Goal: Information Seeking & Learning: Learn about a topic

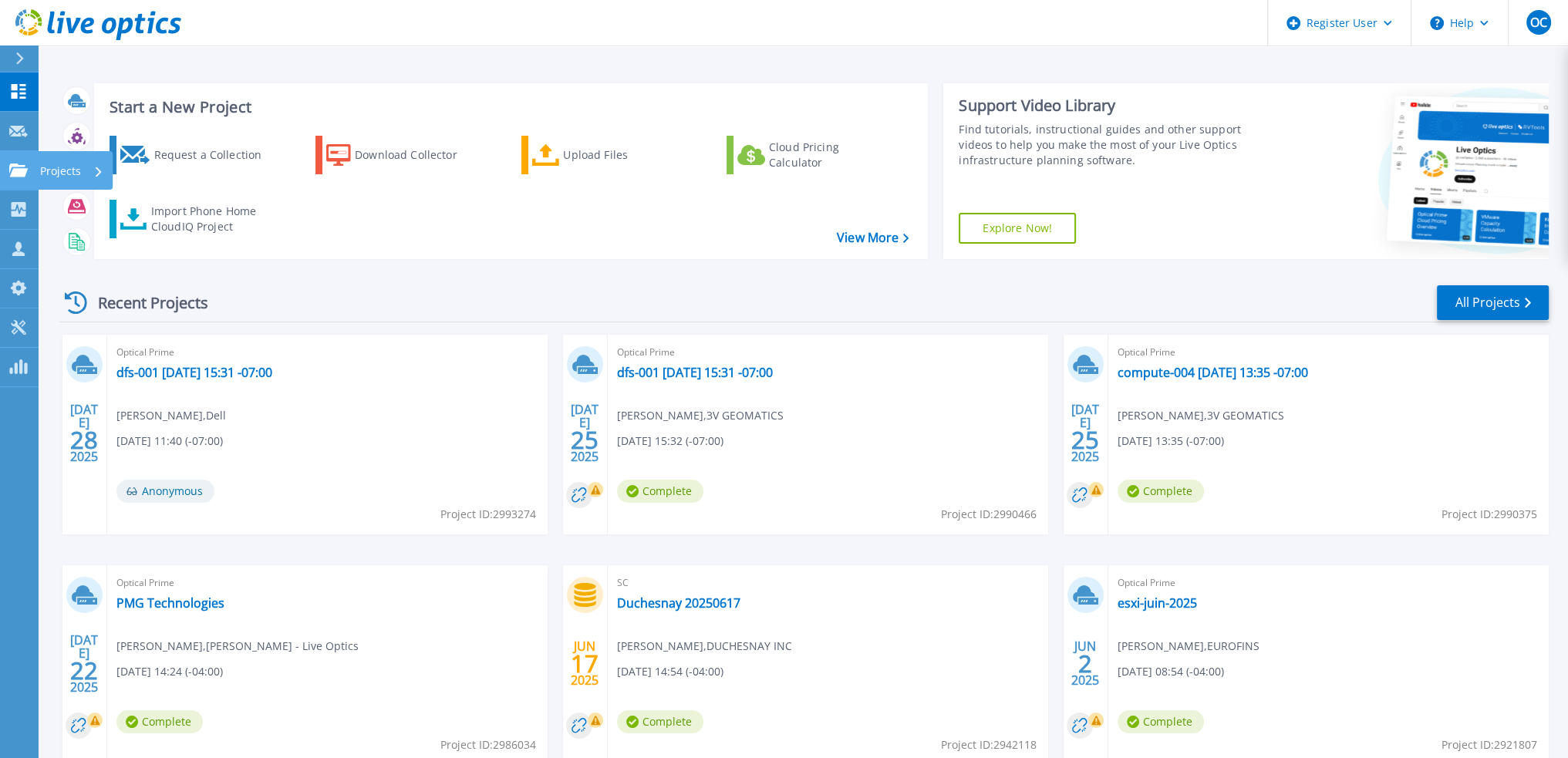
click at [73, 169] on p "Projects" at bounding box center [61, 171] width 41 height 40
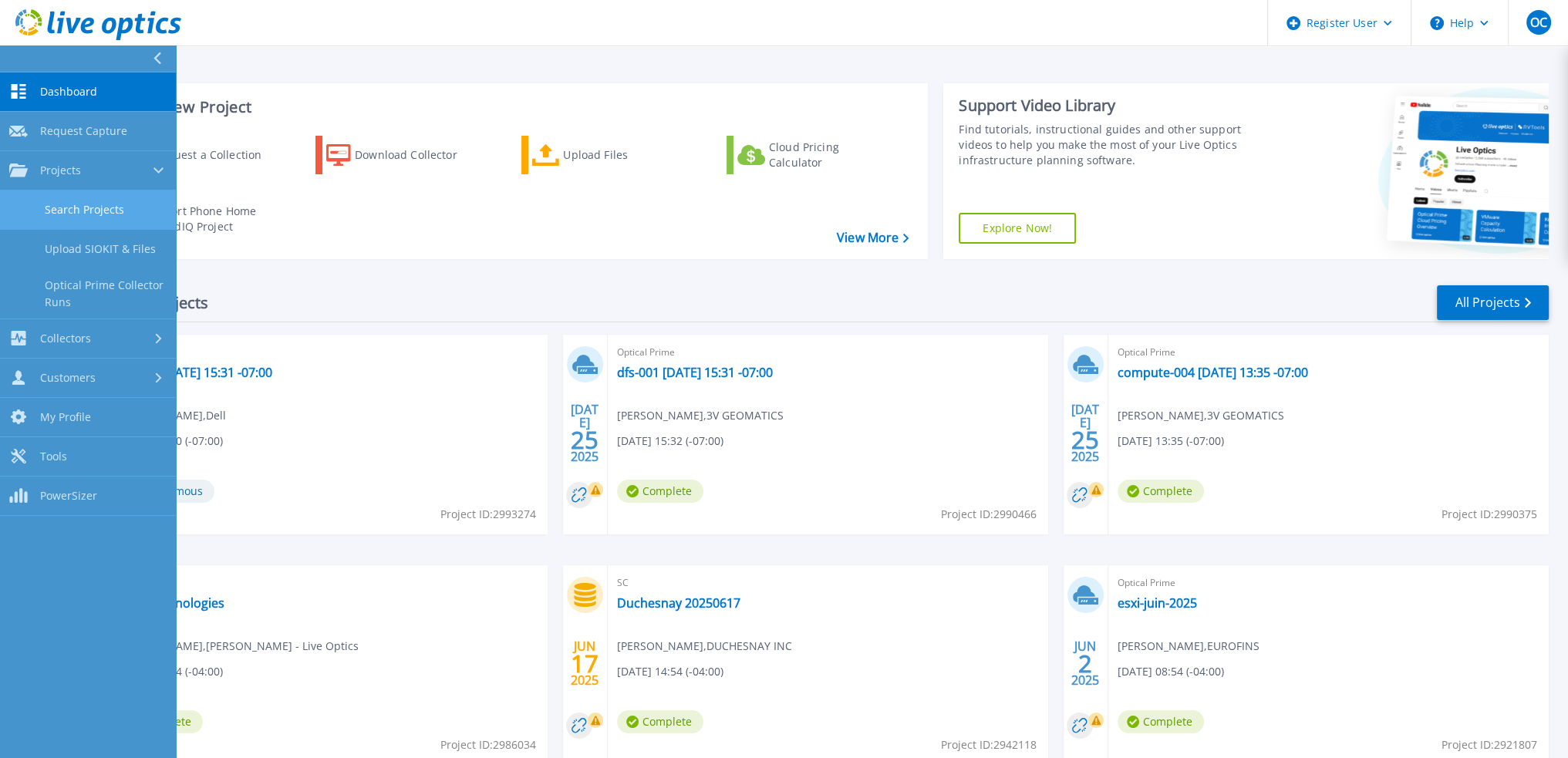
click at [77, 208] on link "Search Projects" at bounding box center [88, 211] width 176 height 39
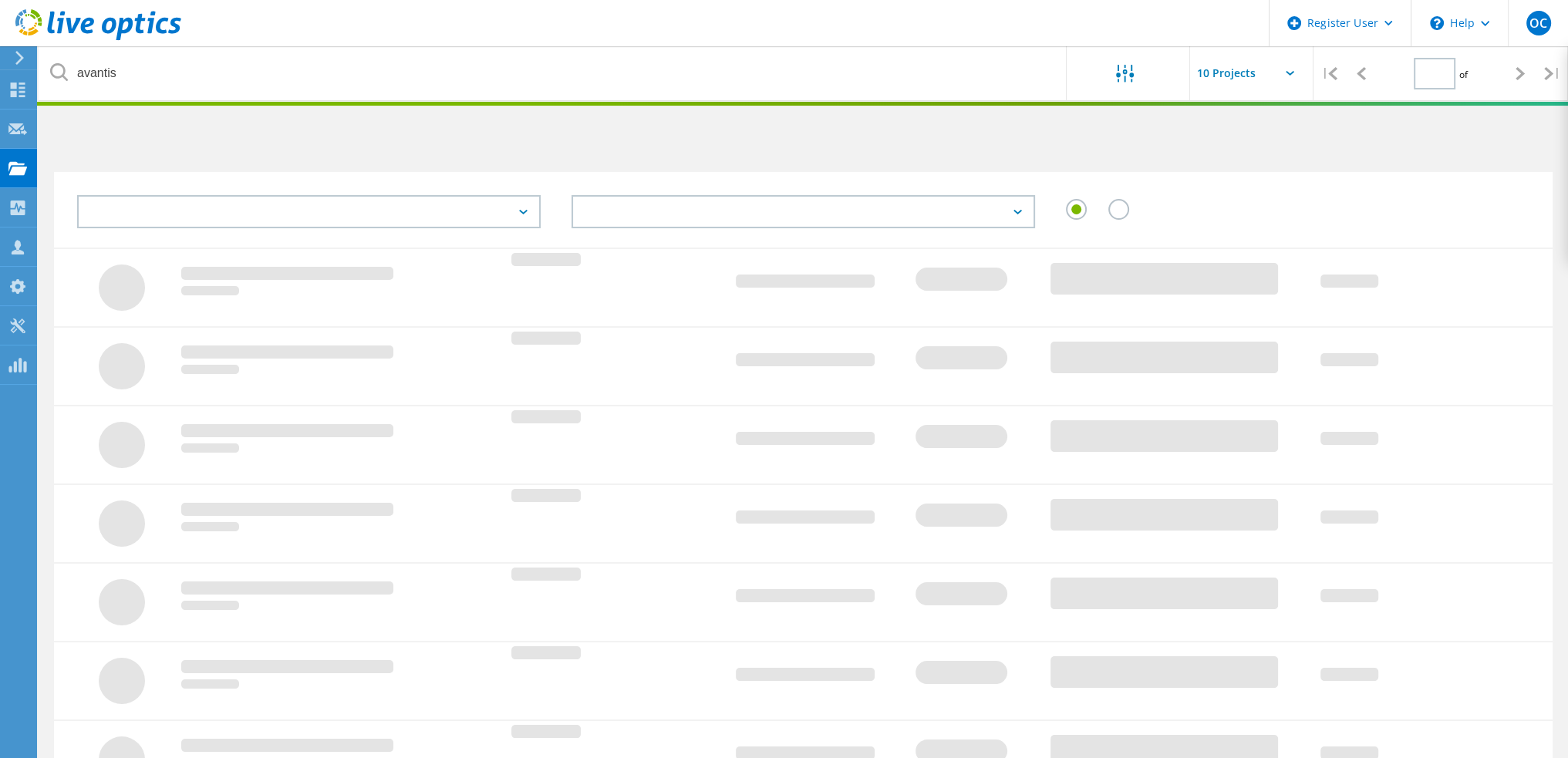
type input "1"
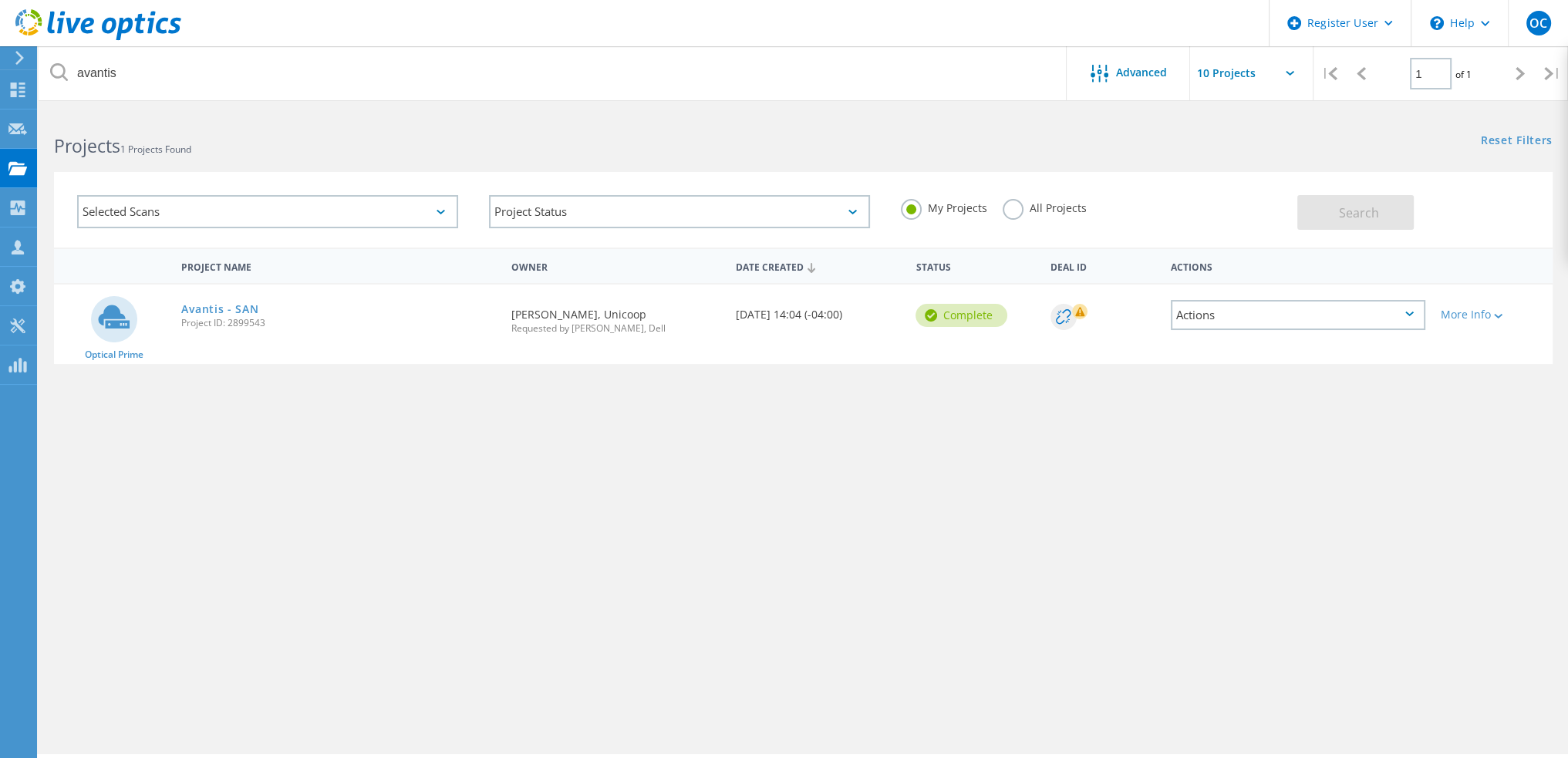
click at [1289, 317] on div "Actions" at bounding box center [1298, 315] width 254 height 30
click at [211, 310] on link "Avantis - SAN" at bounding box center [220, 309] width 77 height 11
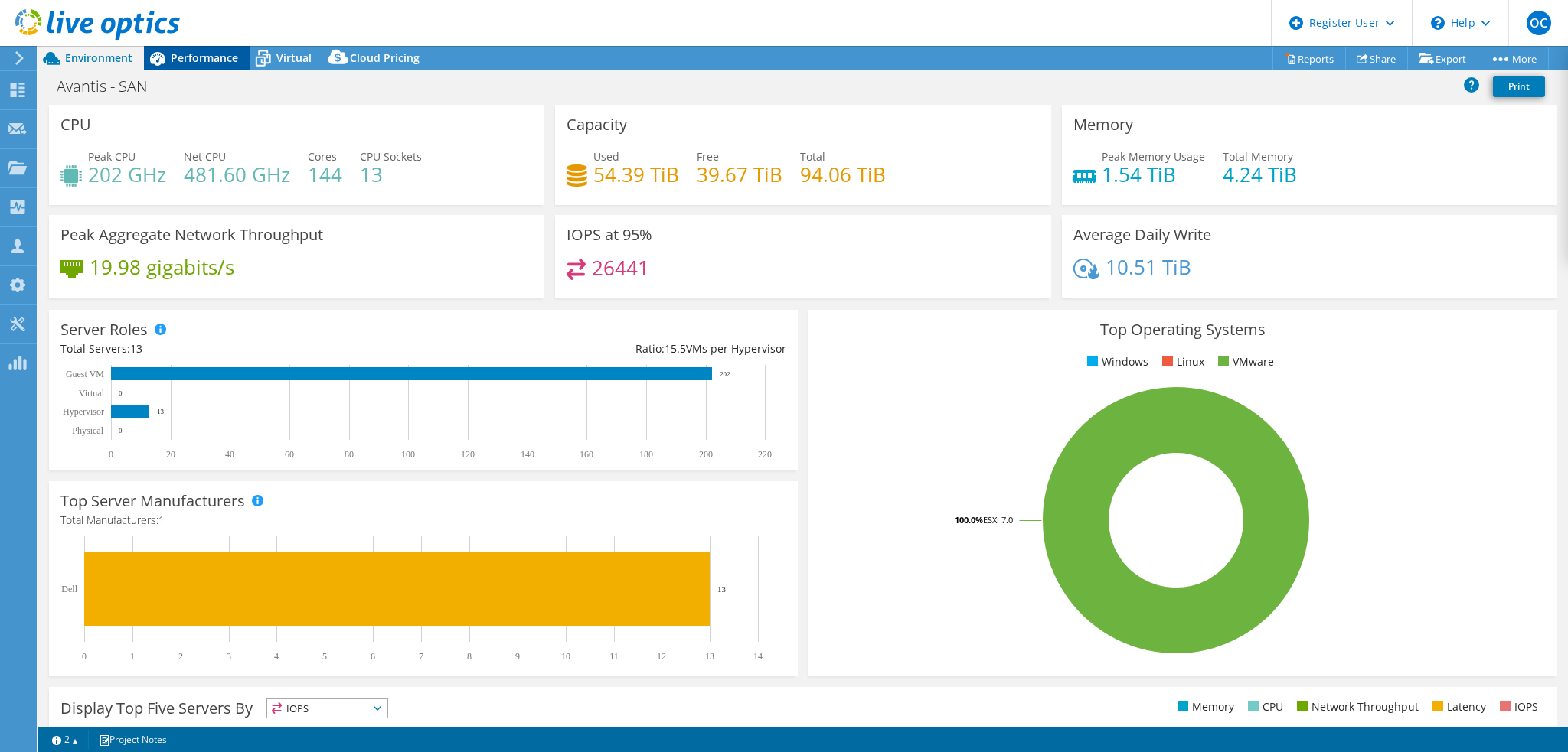
click at [217, 63] on span "Performance" at bounding box center [205, 58] width 68 height 14
select select "[GEOGRAPHIC_DATA]"
select select "USD"
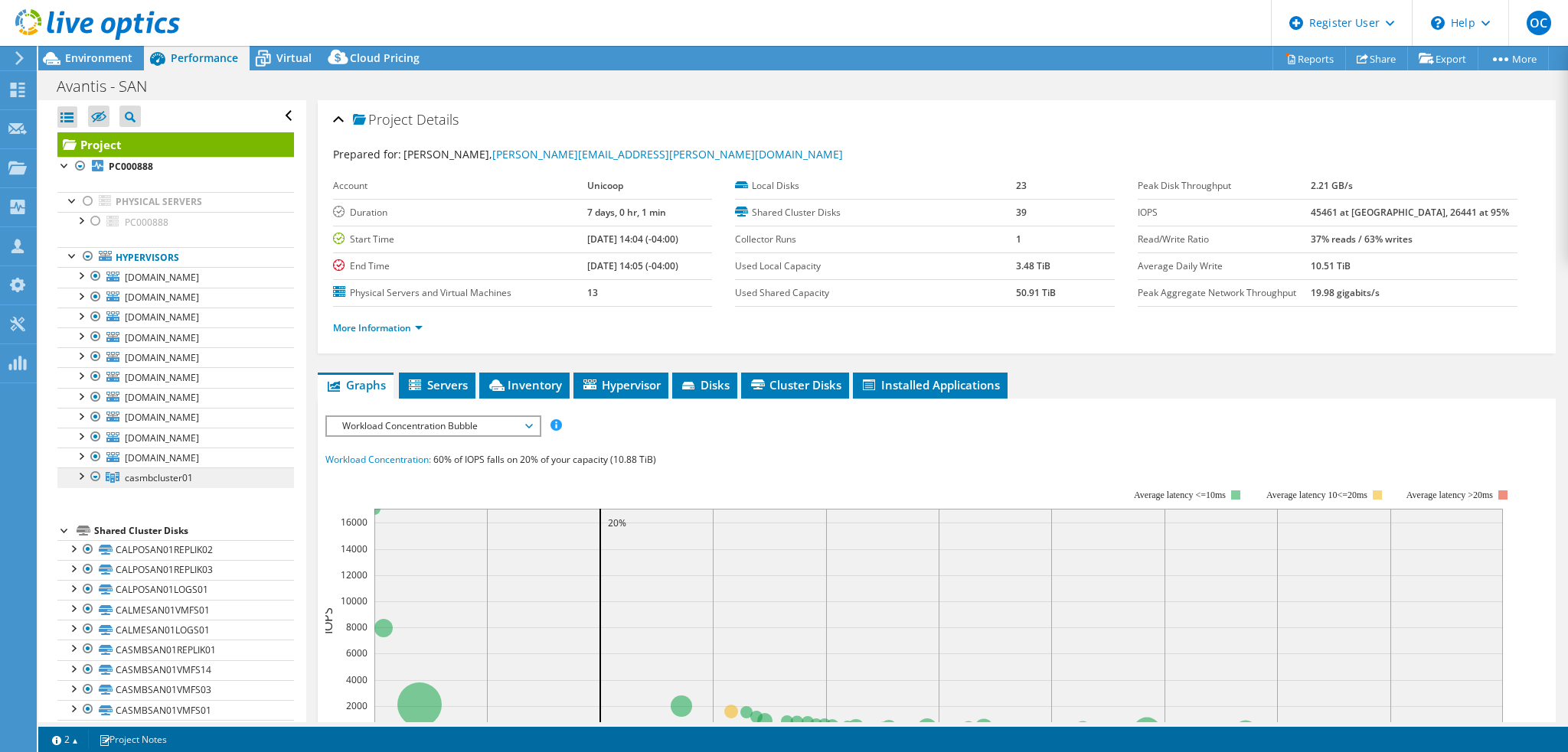
scroll to position [76, 0]
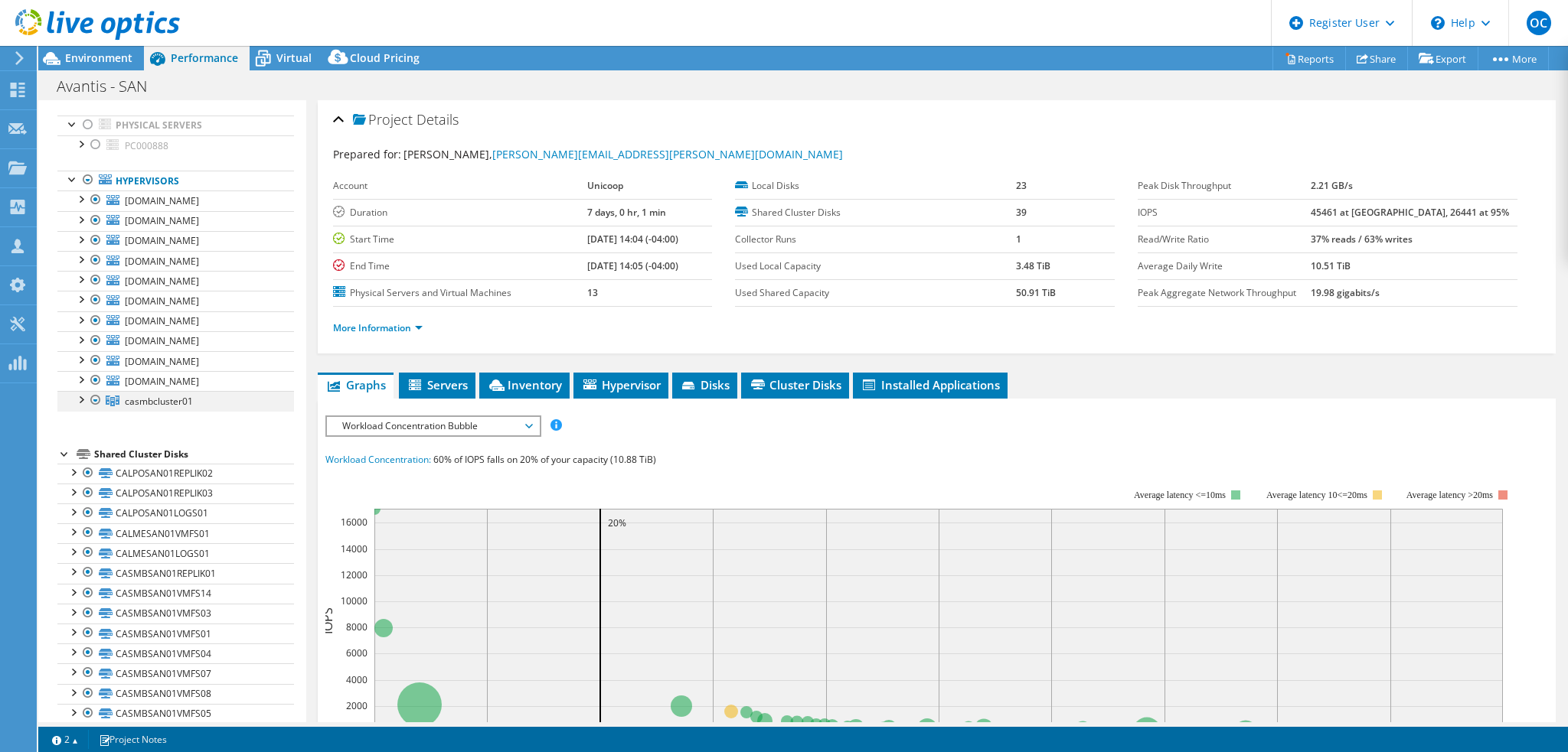
click at [78, 396] on div at bounding box center [80, 398] width 15 height 15
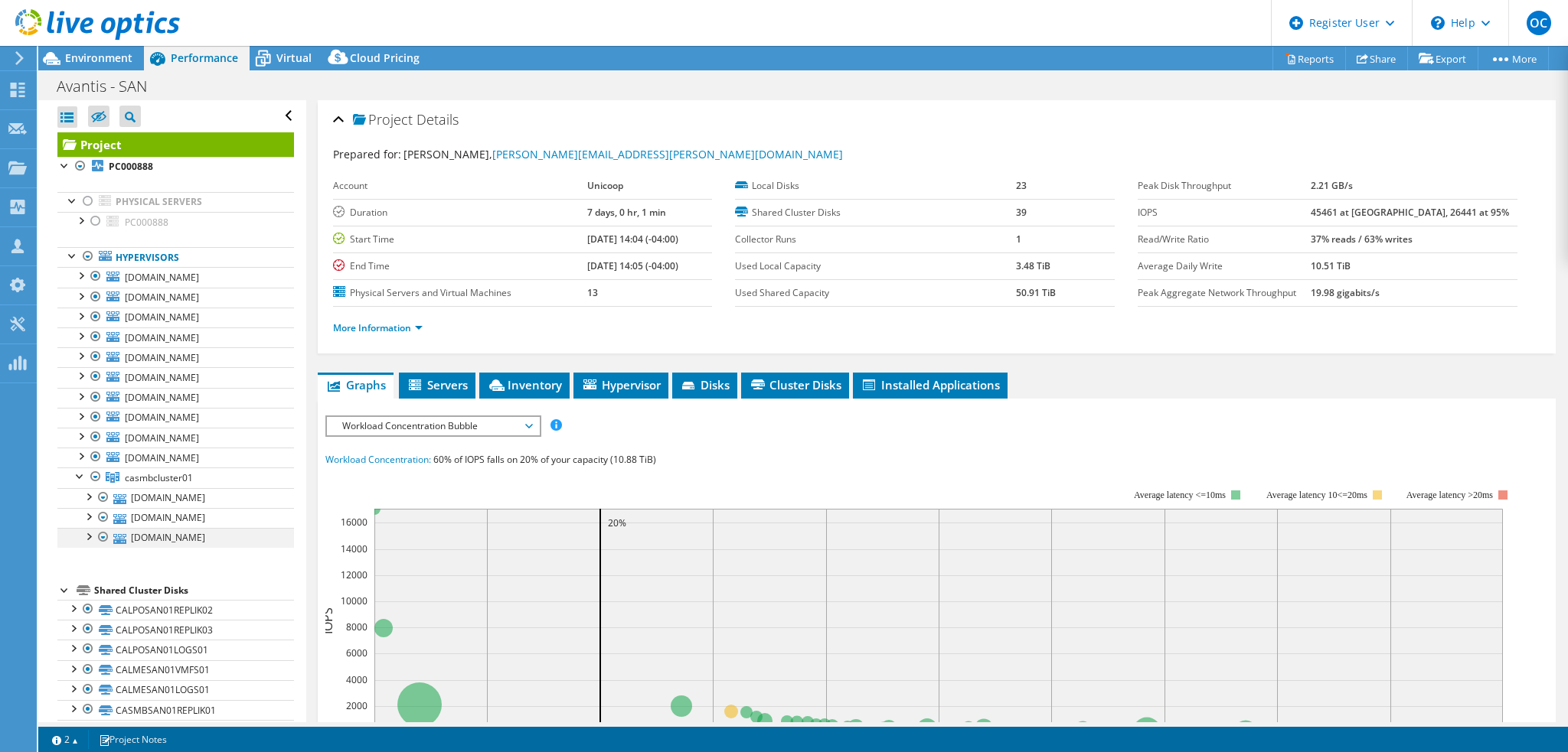
click at [88, 533] on div at bounding box center [87, 535] width 15 height 15
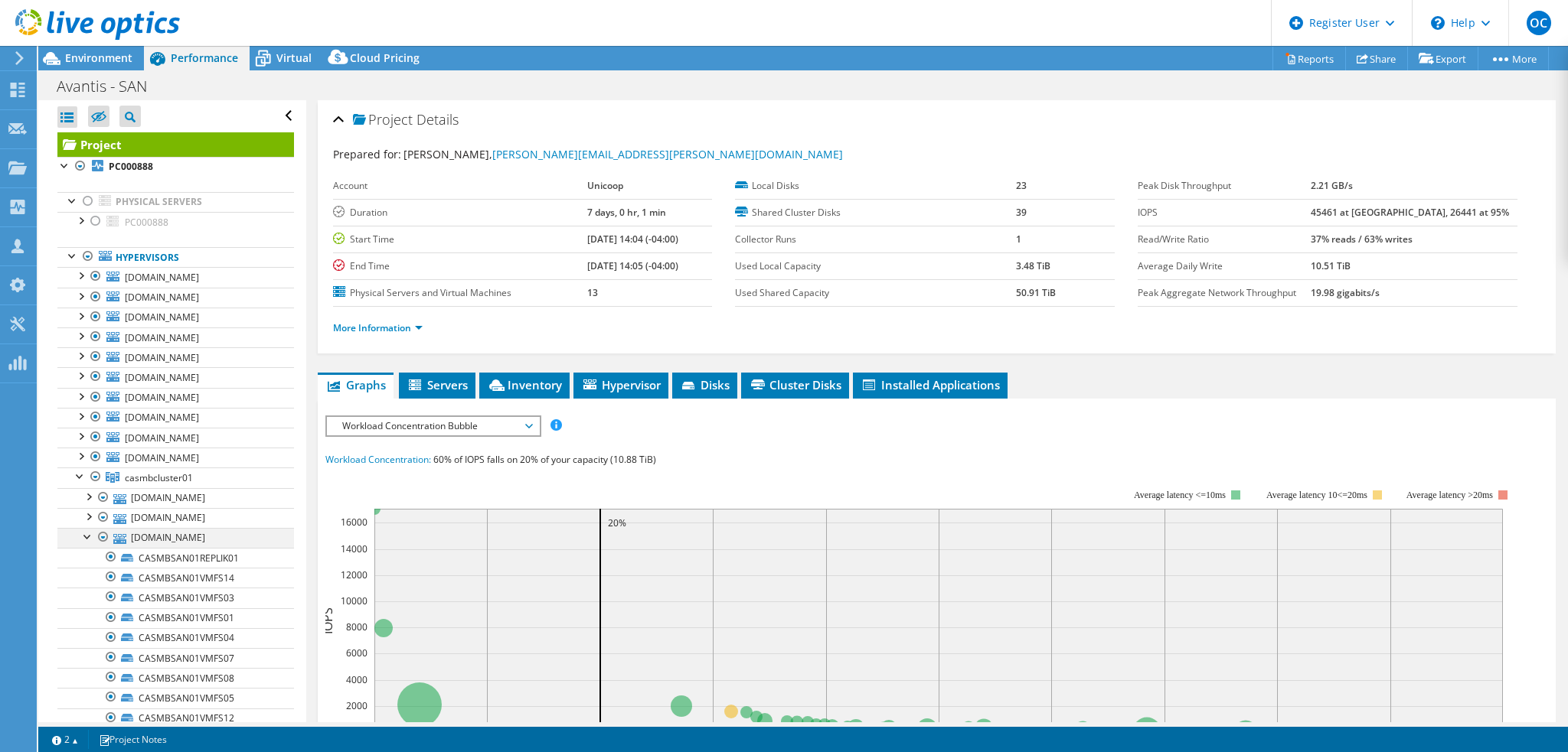
click at [86, 534] on div at bounding box center [87, 535] width 15 height 15
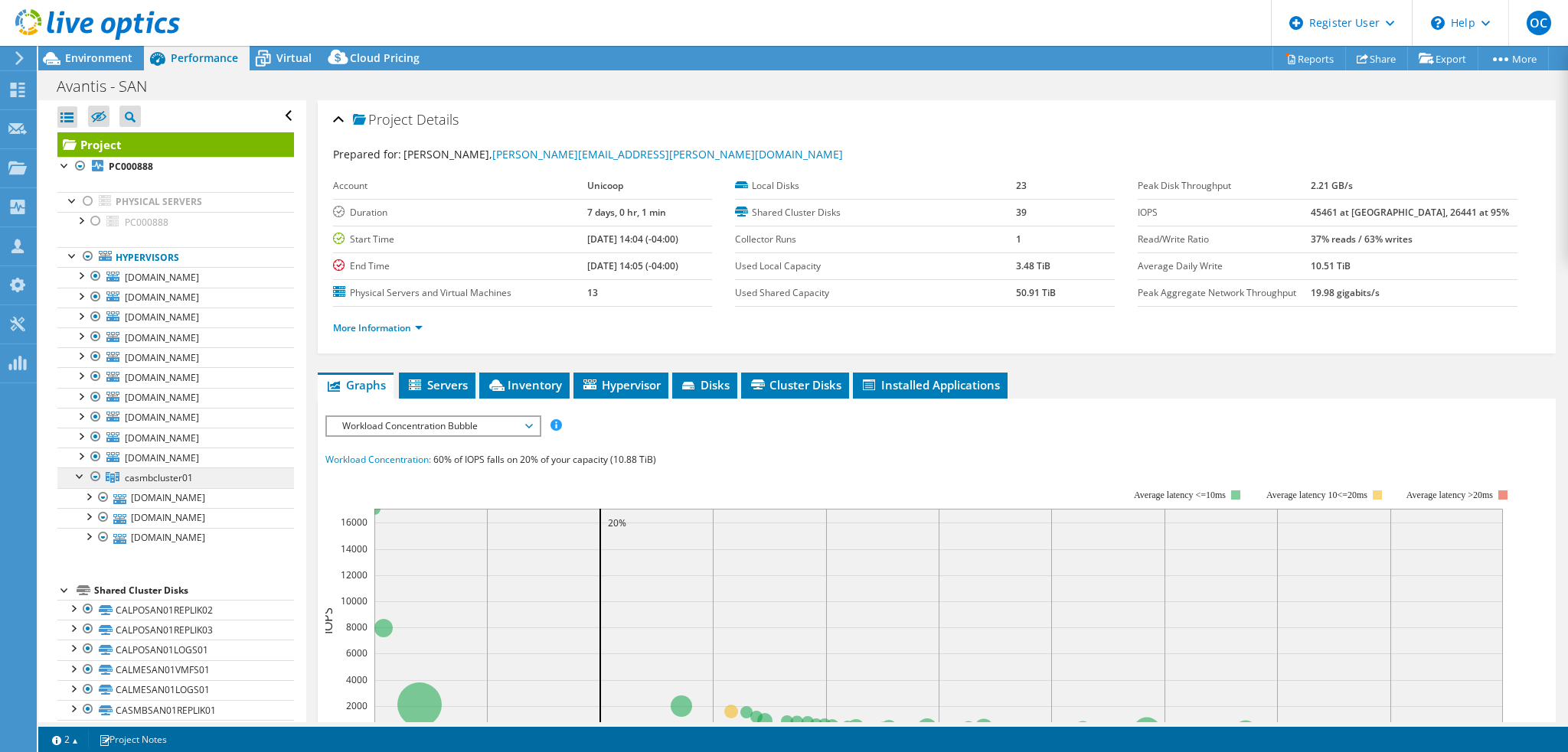
click at [166, 480] on span "casmbcluster01" at bounding box center [158, 477] width 68 height 13
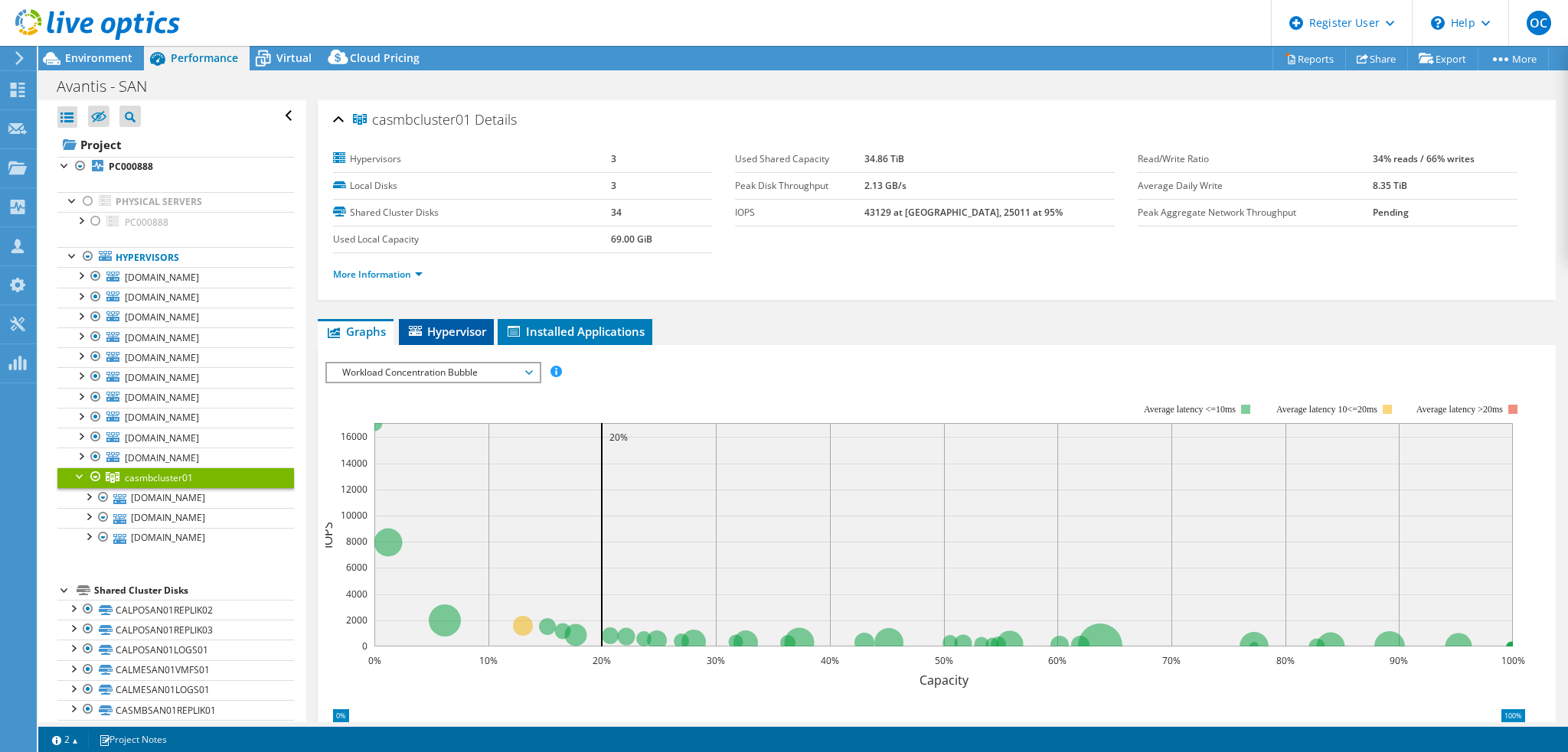
click at [464, 339] on li "Hypervisor" at bounding box center [446, 332] width 95 height 26
